Goal: Task Accomplishment & Management: Manage account settings

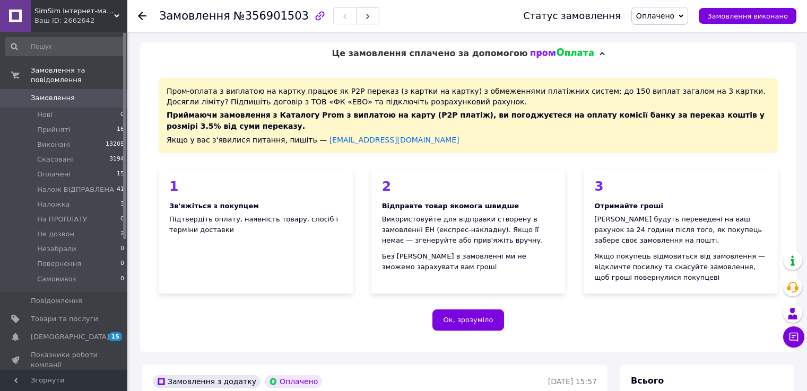
scroll to position [318, 0]
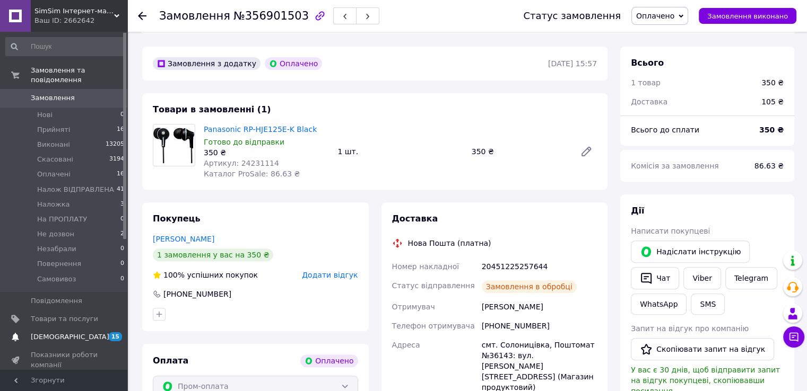
click at [47, 333] on span "[DEMOGRAPHIC_DATA]" at bounding box center [70, 338] width 79 height 10
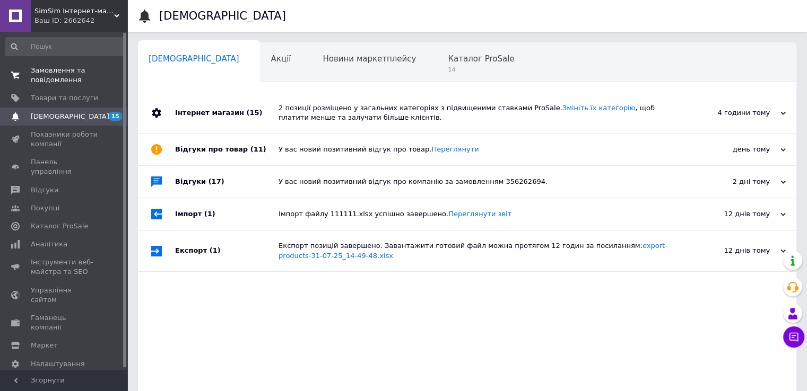
click at [73, 75] on span "Замовлення та повідомлення" at bounding box center [64, 75] width 67 height 19
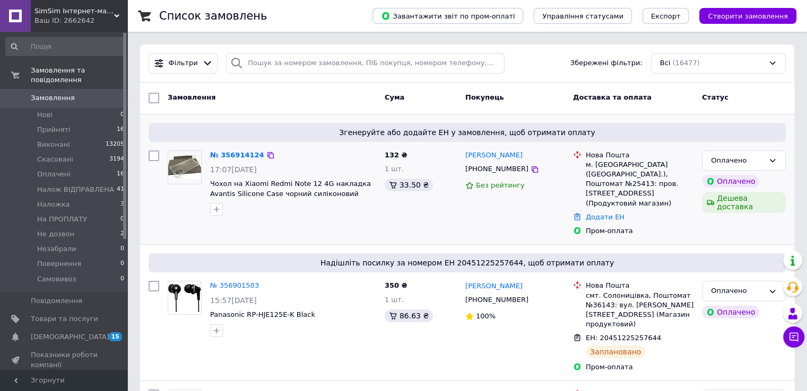
click at [178, 170] on img at bounding box center [184, 167] width 33 height 24
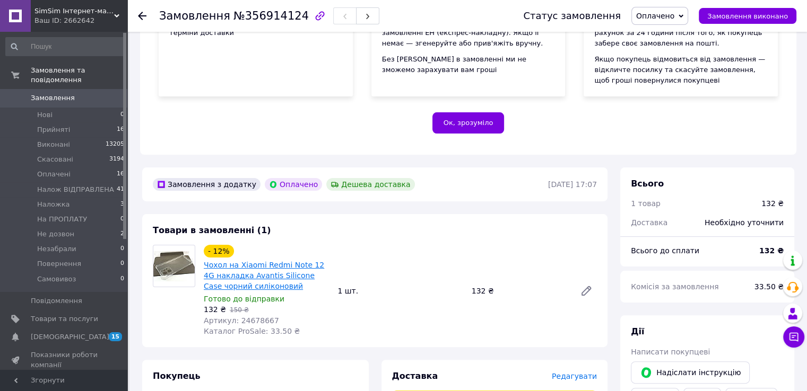
scroll to position [212, 0]
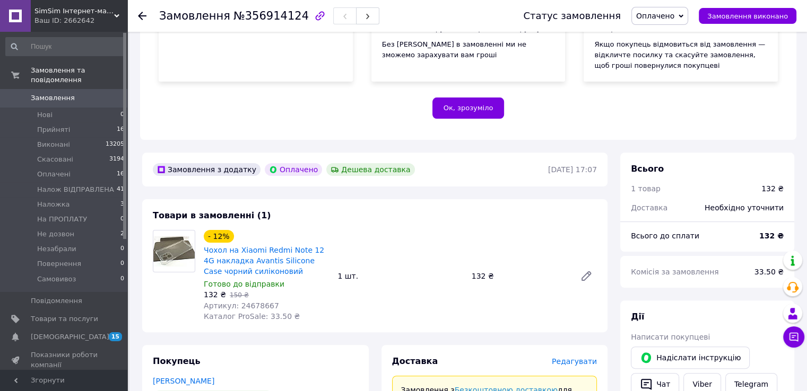
click at [258, 306] on span "Артикул: 24678667" at bounding box center [241, 306] width 75 height 8
copy span "24678667"
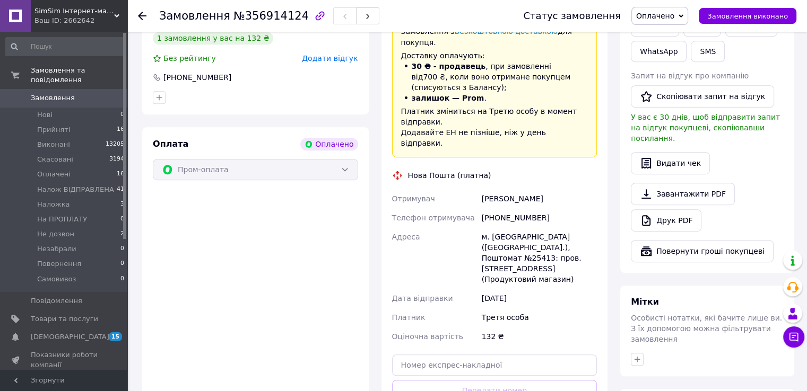
scroll to position [637, 0]
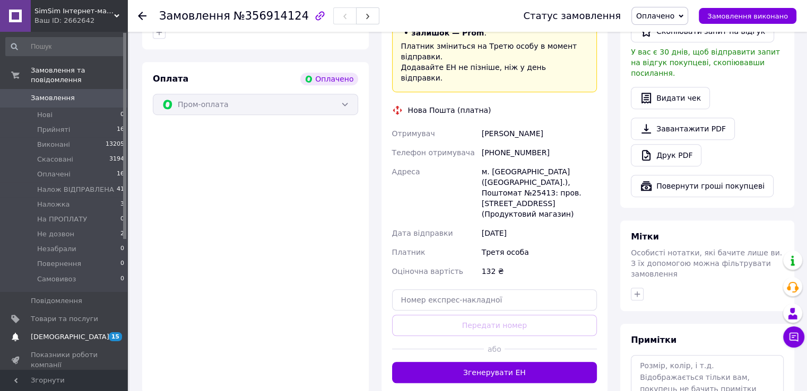
click at [77, 333] on span "[DEMOGRAPHIC_DATA]" at bounding box center [64, 338] width 67 height 10
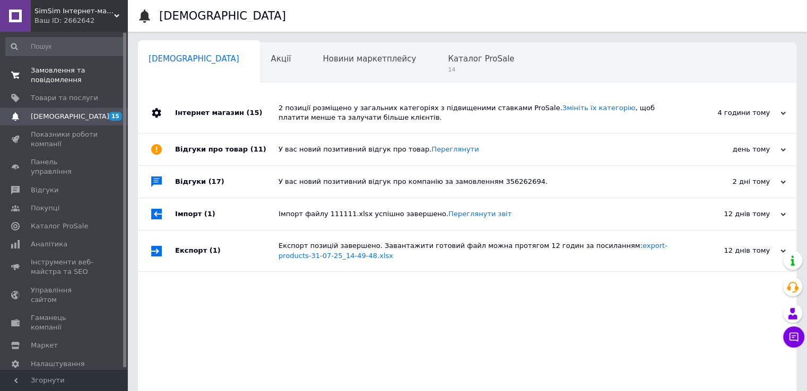
click at [72, 73] on span "Замовлення та повідомлення" at bounding box center [64, 75] width 67 height 19
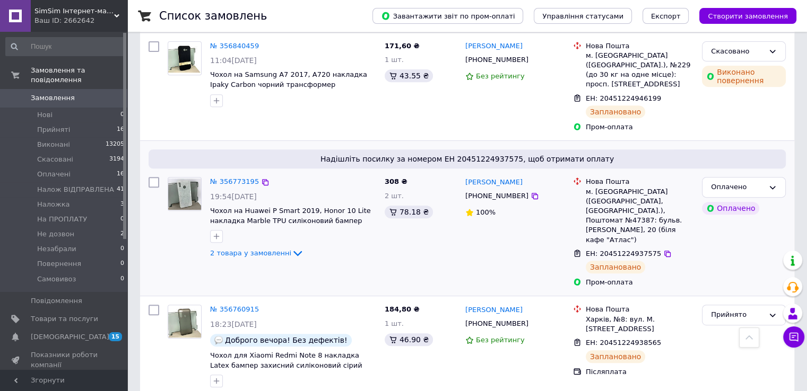
scroll to position [371, 0]
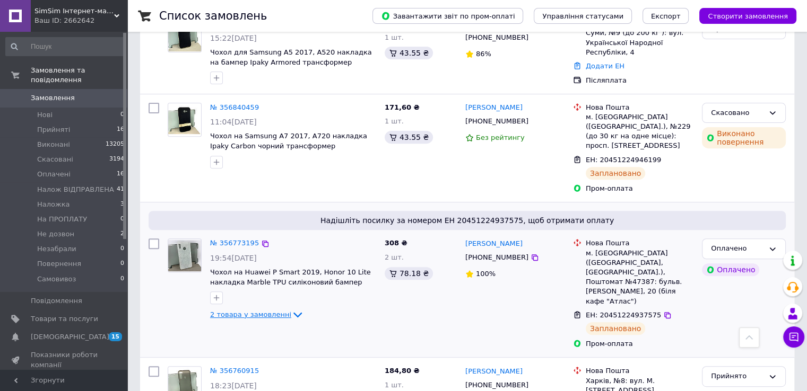
click at [276, 311] on span "2 товара у замовленні" at bounding box center [250, 315] width 81 height 8
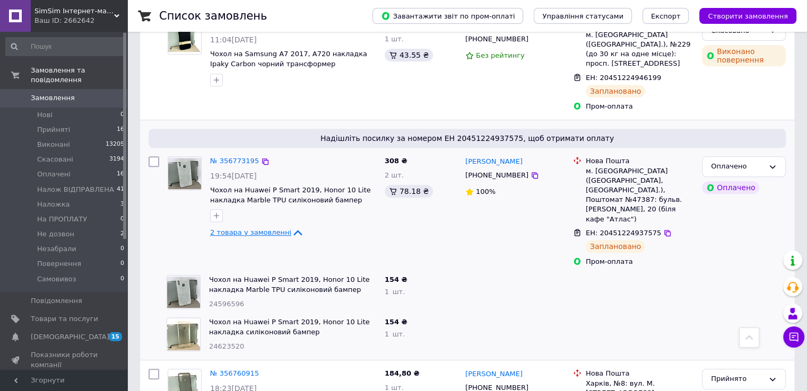
scroll to position [477, 0]
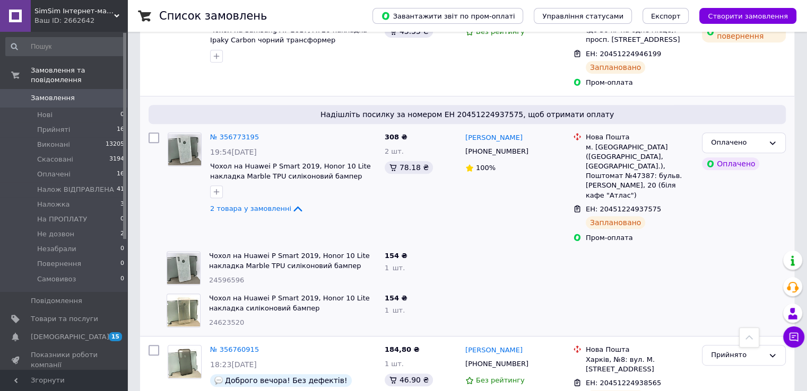
click at [220, 319] on span "24623520" at bounding box center [226, 323] width 35 height 8
copy span "24623520"
